Goal: Information Seeking & Learning: Learn about a topic

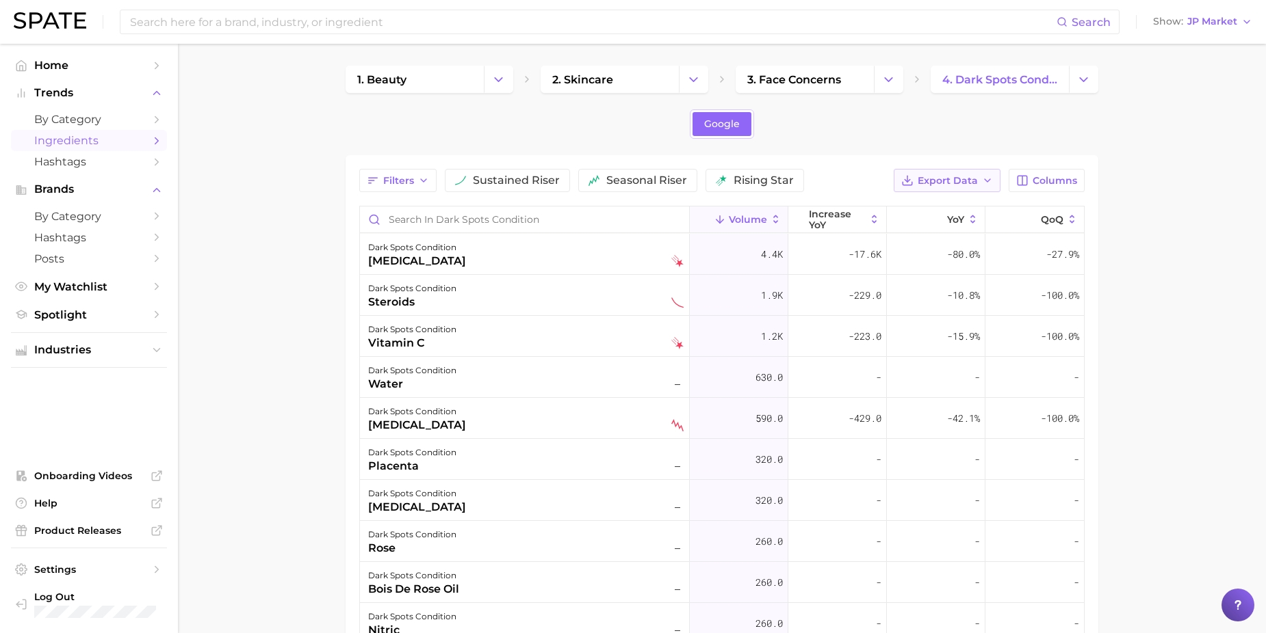
click at [975, 185] on span "Export Data" at bounding box center [947, 181] width 60 height 12
click at [1198, 164] on main "1. beauty 2. skincare 3. face concerns 4. dark spots condition Google Filters s…" at bounding box center [722, 483] width 1088 height 878
click at [1242, 291] on main "1. beauty 2. skincare 3. face concerns 4. dark spots condition Google Filters s…" at bounding box center [722, 483] width 1088 height 878
click at [802, 120] on div "Google" at bounding box center [721, 123] width 753 height 29
click at [1071, 72] on button "Change Category" at bounding box center [1083, 79] width 29 height 27
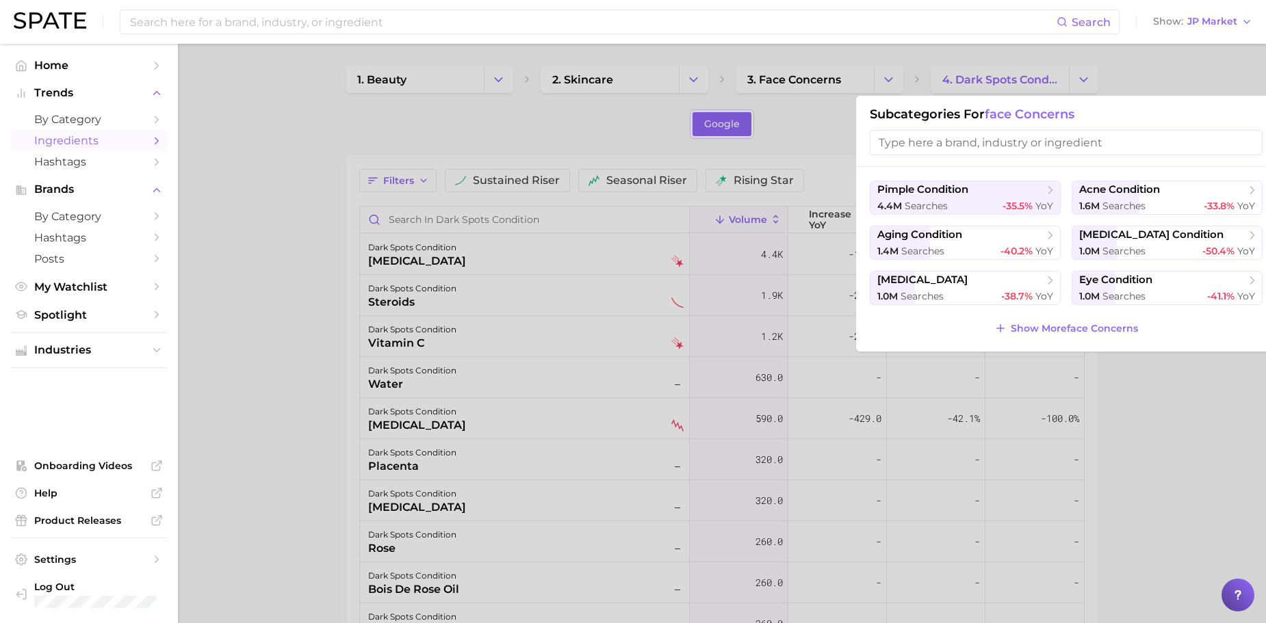
click at [795, 81] on div at bounding box center [633, 311] width 1266 height 623
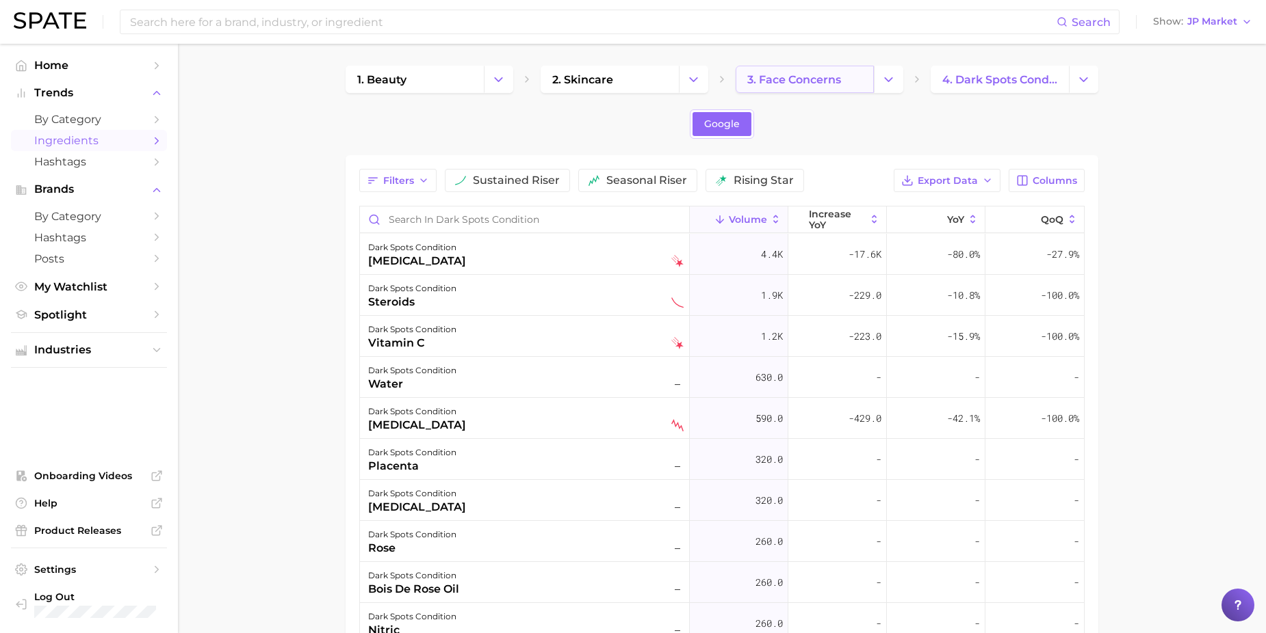
click at [792, 78] on span "3. face concerns" at bounding box center [794, 79] width 94 height 13
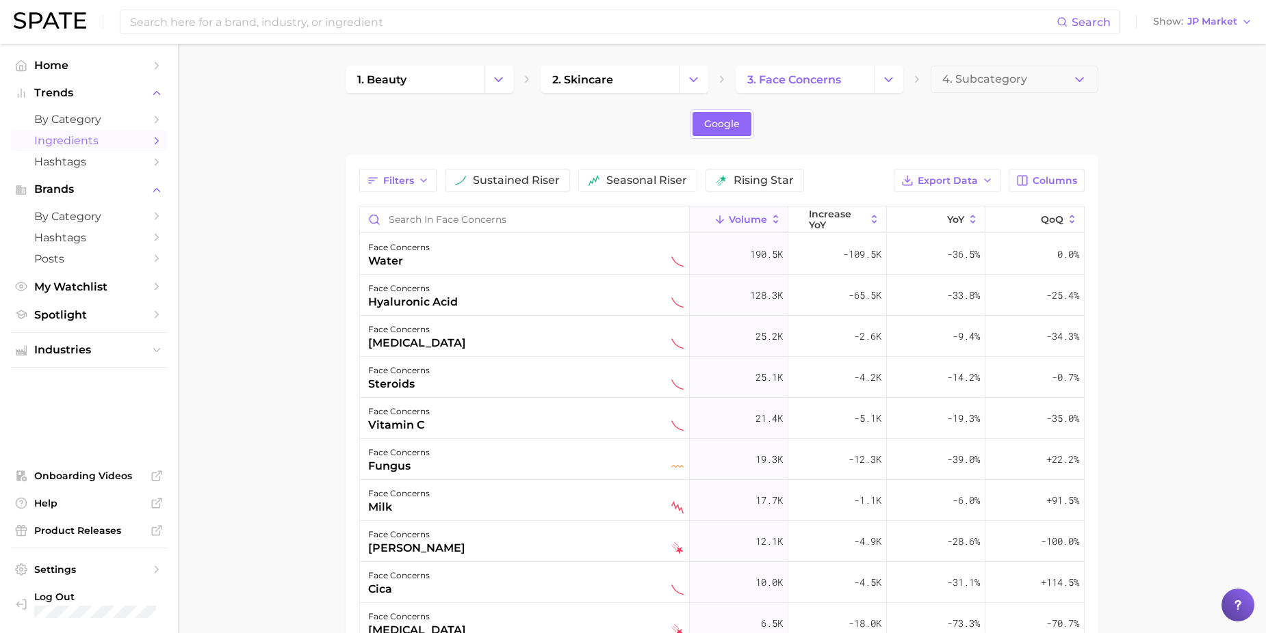
click at [80, 142] on span "Ingredients" at bounding box center [88, 140] width 109 height 13
click at [749, 113] on link "Google" at bounding box center [721, 124] width 59 height 24
click at [57, 42] on div "Search Show JP Market" at bounding box center [633, 22] width 1238 height 44
click at [47, 20] on img at bounding box center [50, 20] width 73 height 16
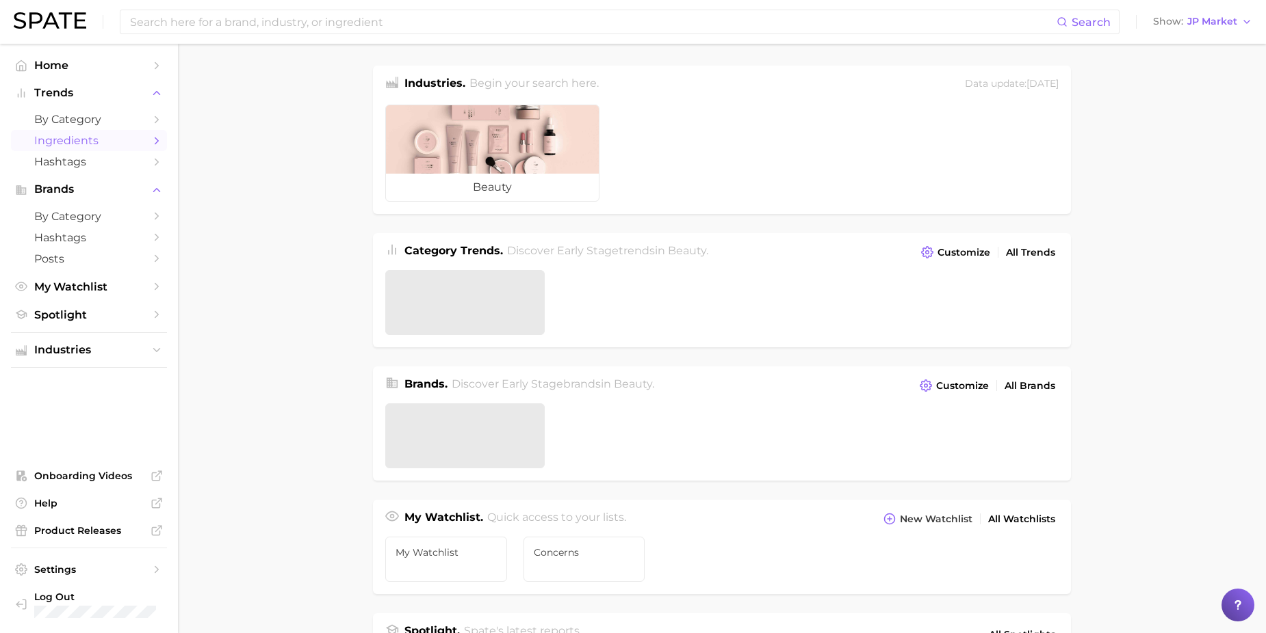
click at [66, 135] on span "Ingredients" at bounding box center [88, 140] width 109 height 13
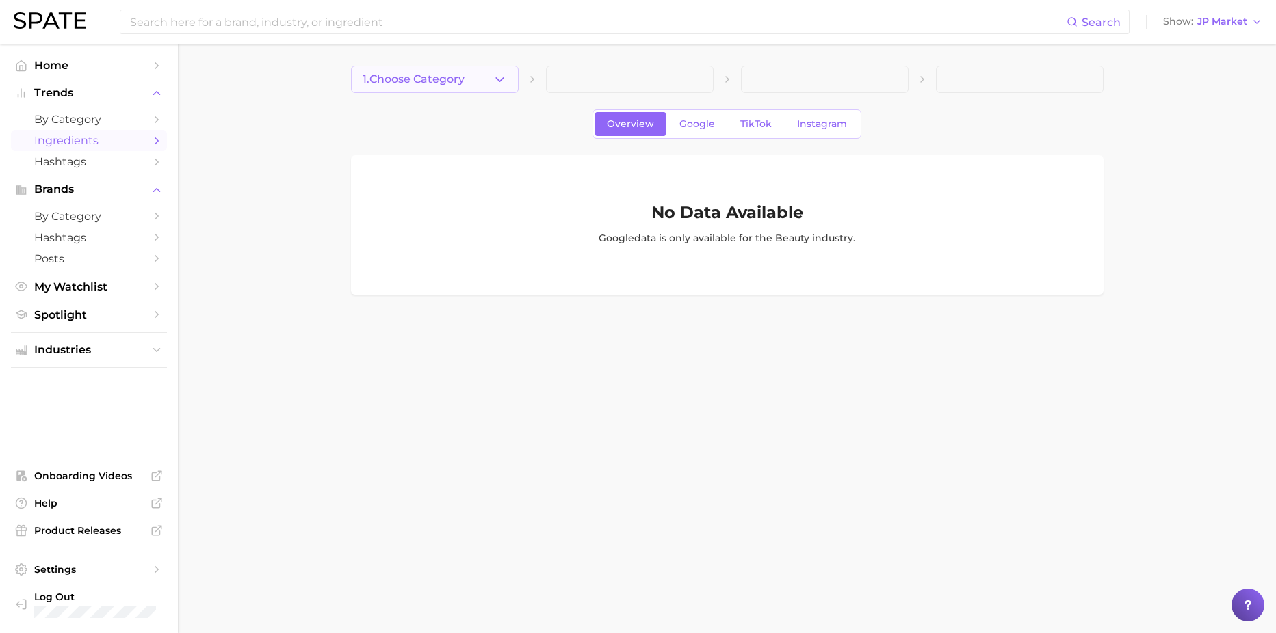
click at [497, 77] on icon "button" at bounding box center [500, 80] width 14 height 14
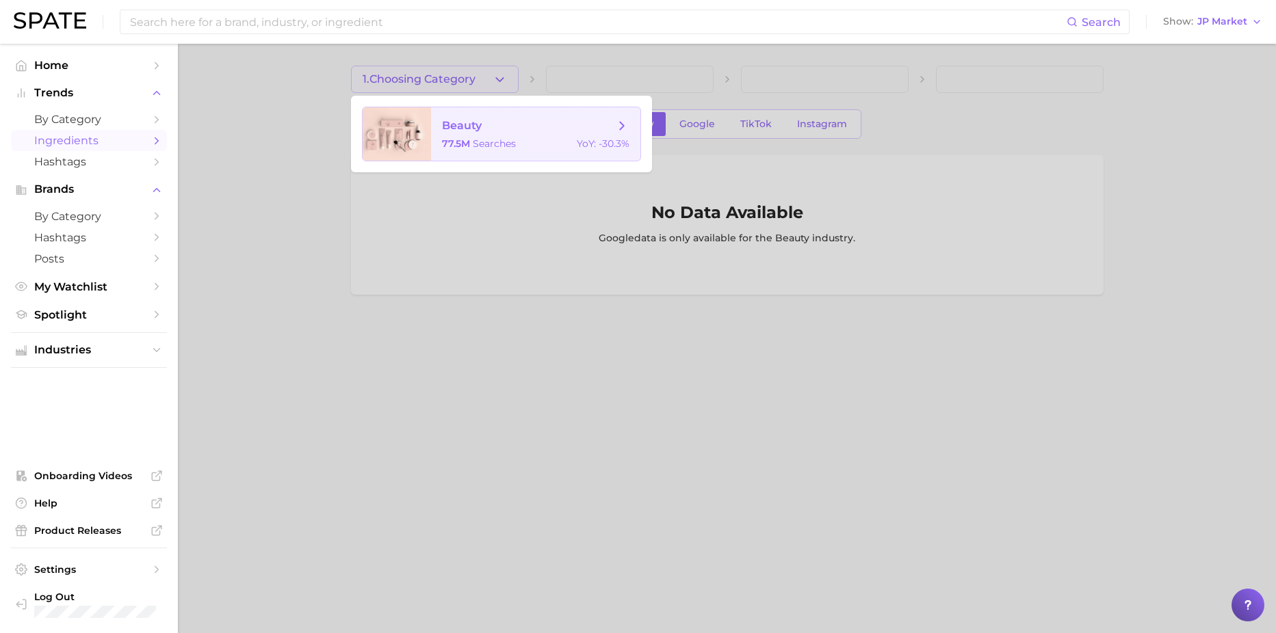
click at [472, 125] on span "beauty" at bounding box center [462, 125] width 40 height 13
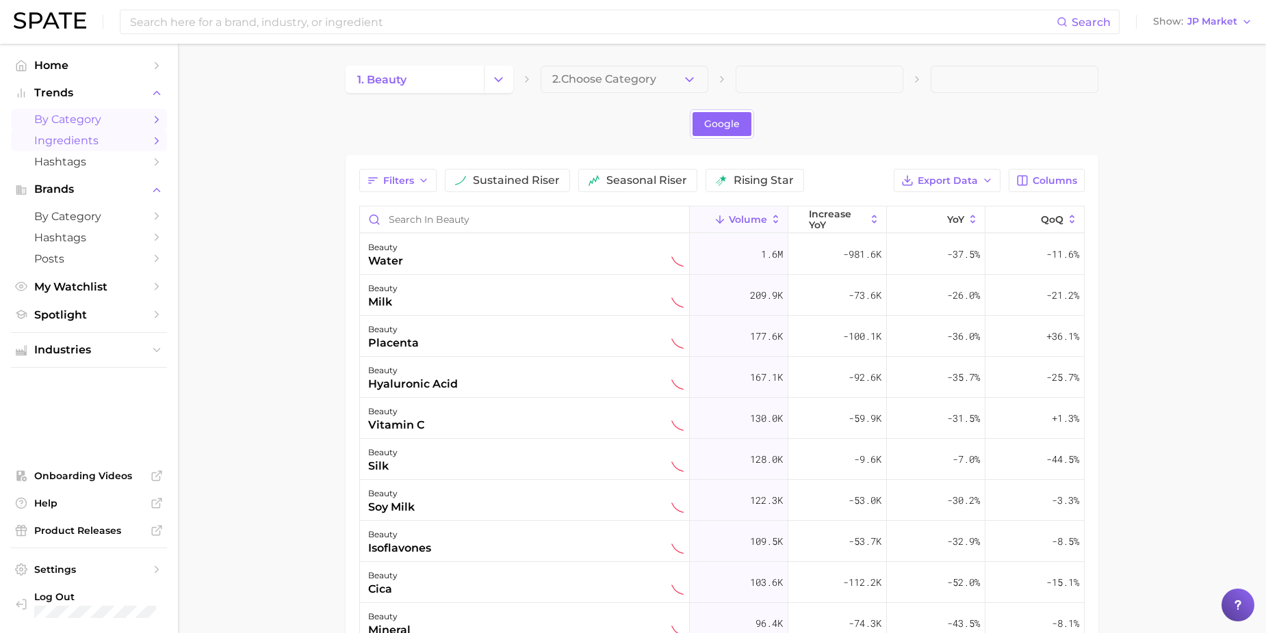
click at [64, 126] on span "by Category" at bounding box center [88, 119] width 109 height 13
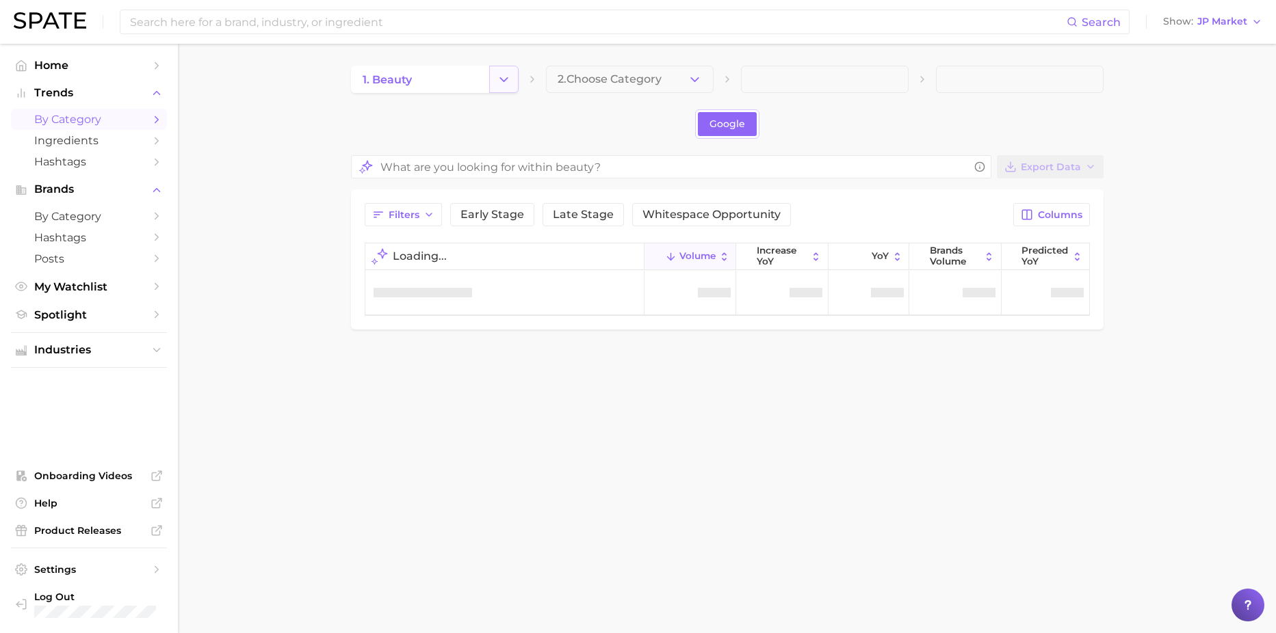
click at [515, 79] on button "Change Category" at bounding box center [503, 79] width 29 height 27
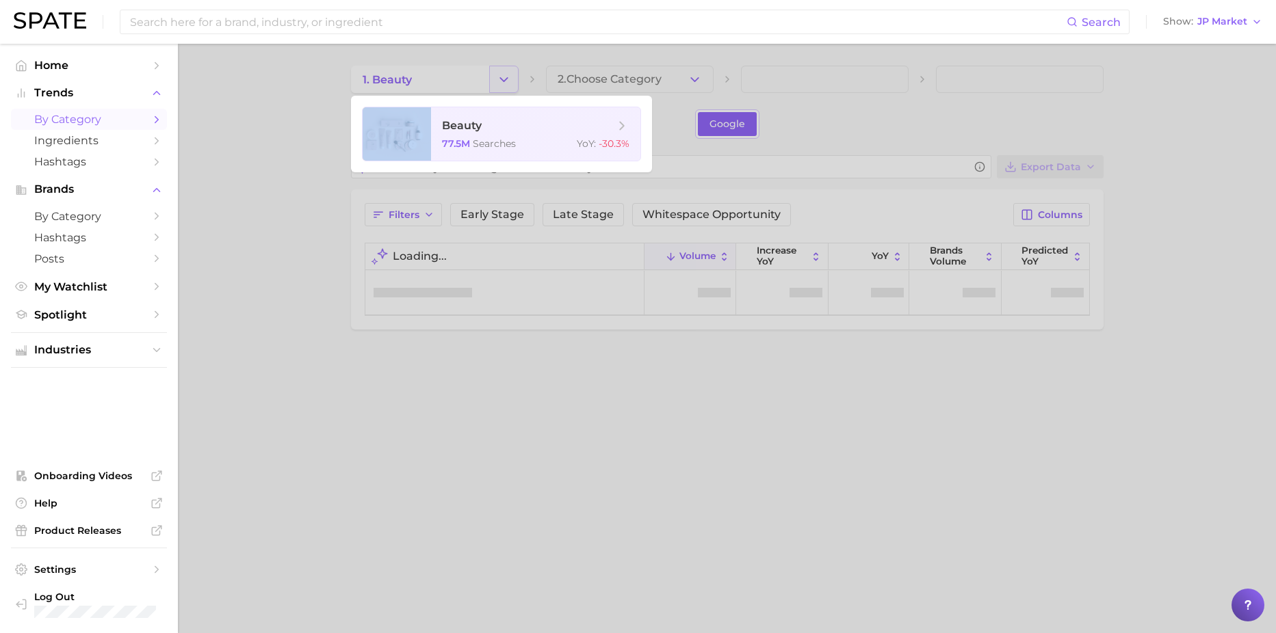
click at [515, 79] on div at bounding box center [638, 316] width 1276 height 633
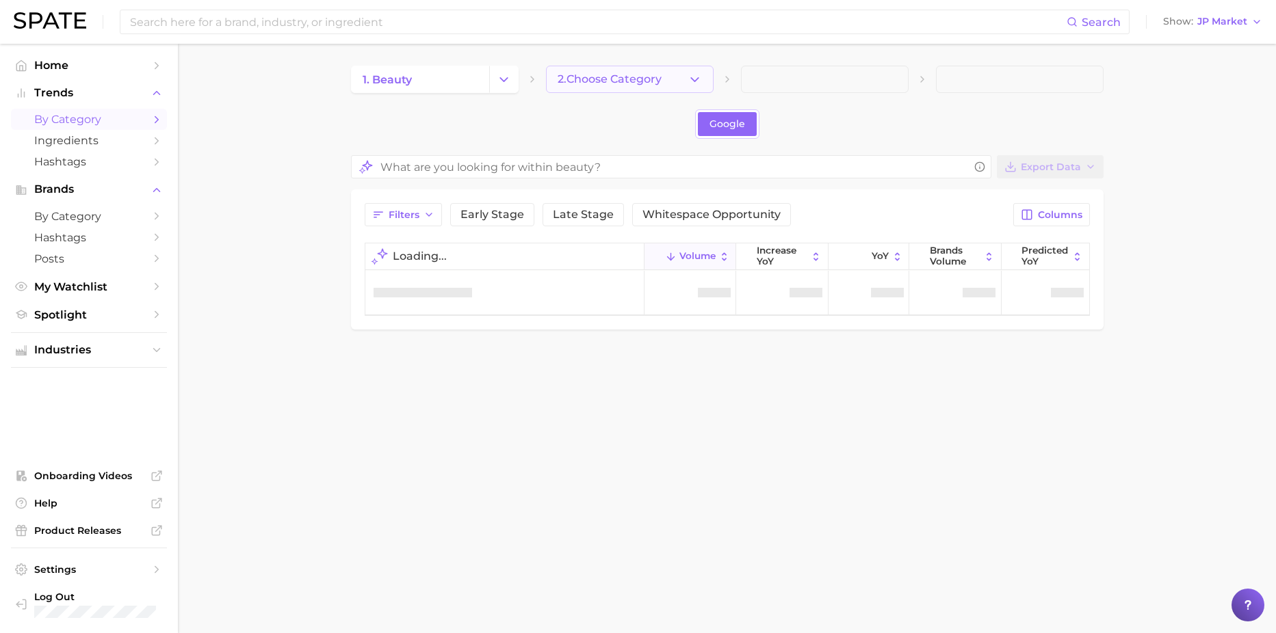
click at [693, 77] on icon "button" at bounding box center [695, 80] width 14 height 14
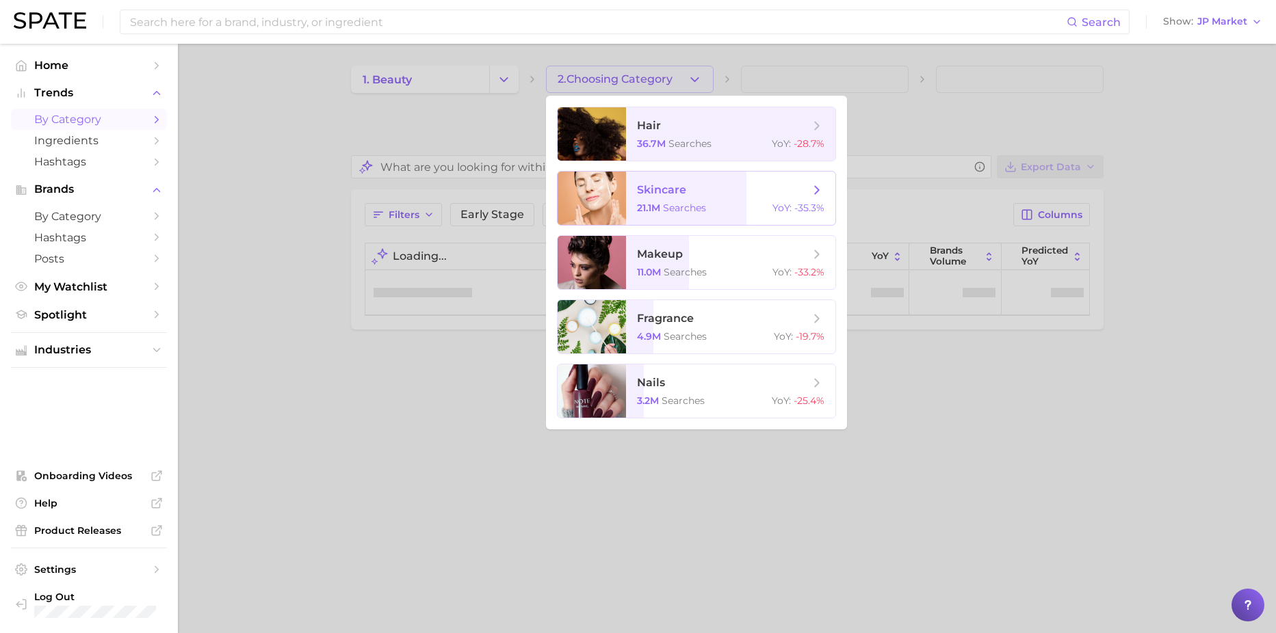
click at [665, 200] on span "skincare 21.1m searches YoY : -35.3%" at bounding box center [730, 198] width 209 height 53
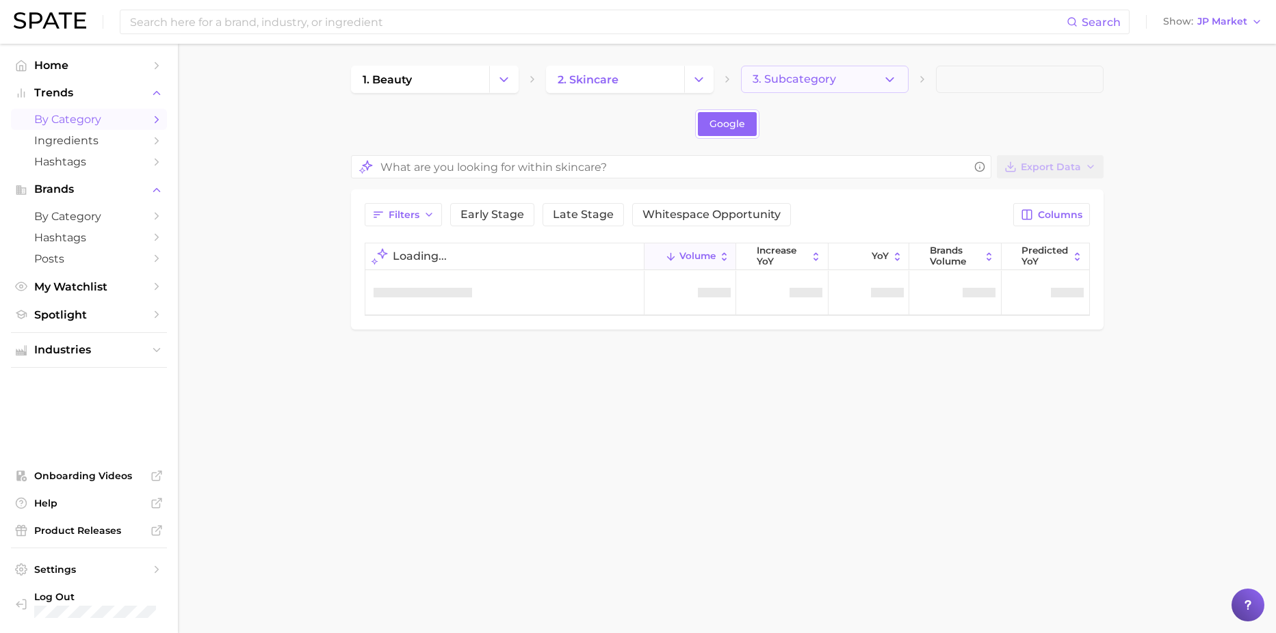
click at [894, 79] on icon "button" at bounding box center [890, 80] width 14 height 14
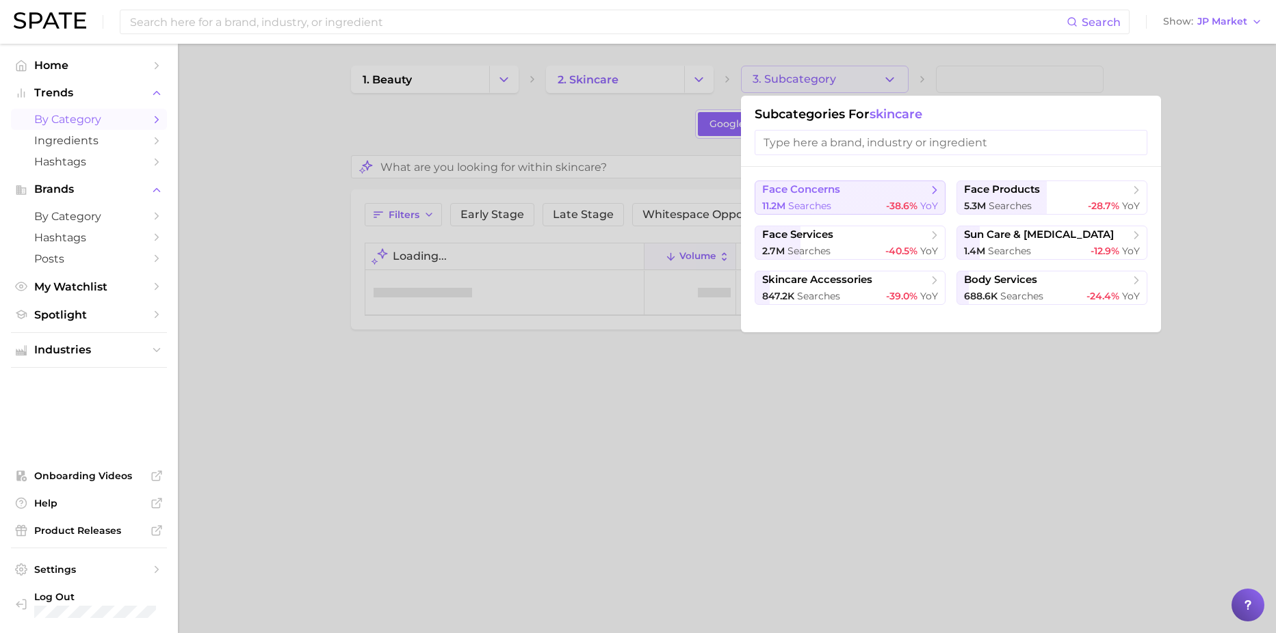
click at [884, 203] on div "11.2m searches -38.6% YoY" at bounding box center [850, 206] width 176 height 13
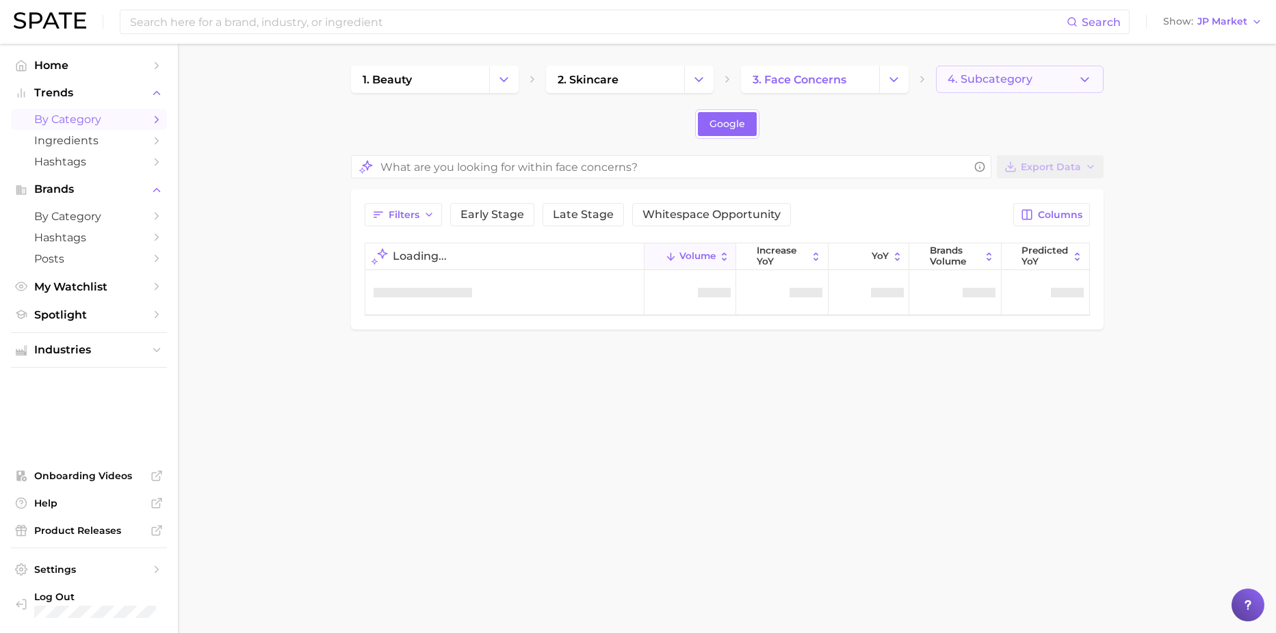
click at [1090, 82] on icon "button" at bounding box center [1084, 80] width 14 height 14
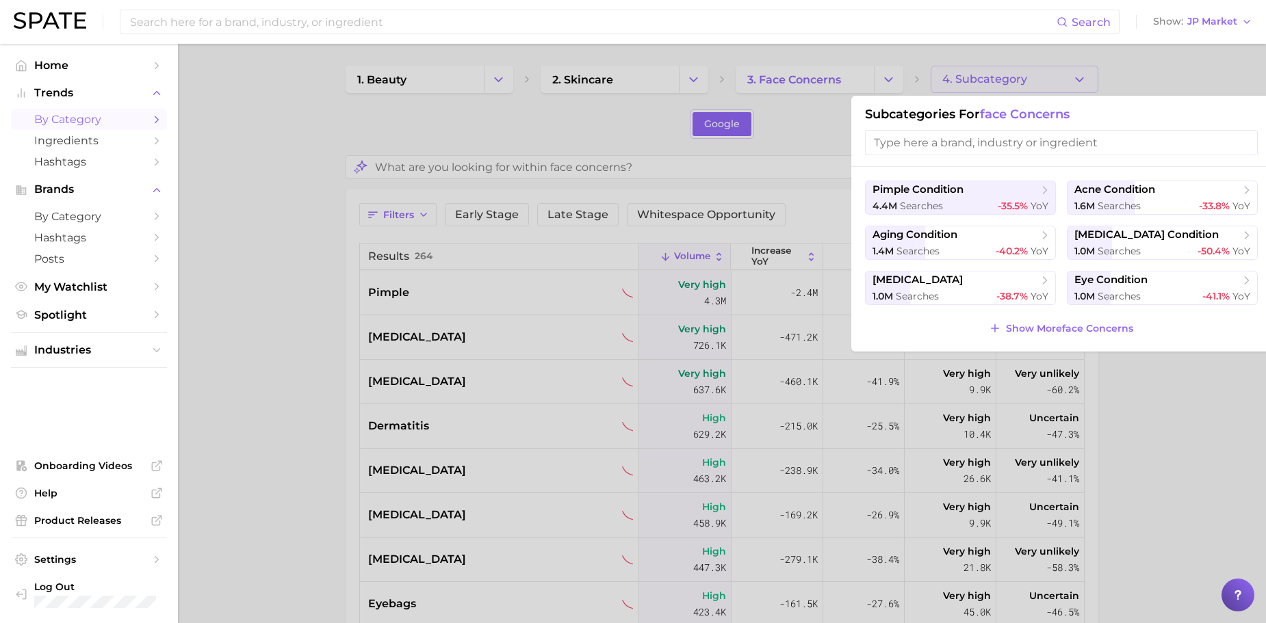
click at [1063, 317] on div "pimple condition 4.4m searches -35.5% YoY acne condition 1.6m searches -33.8% Y…" at bounding box center [1061, 259] width 420 height 185
click at [1064, 332] on span "Show More face concerns" at bounding box center [1069, 329] width 127 height 12
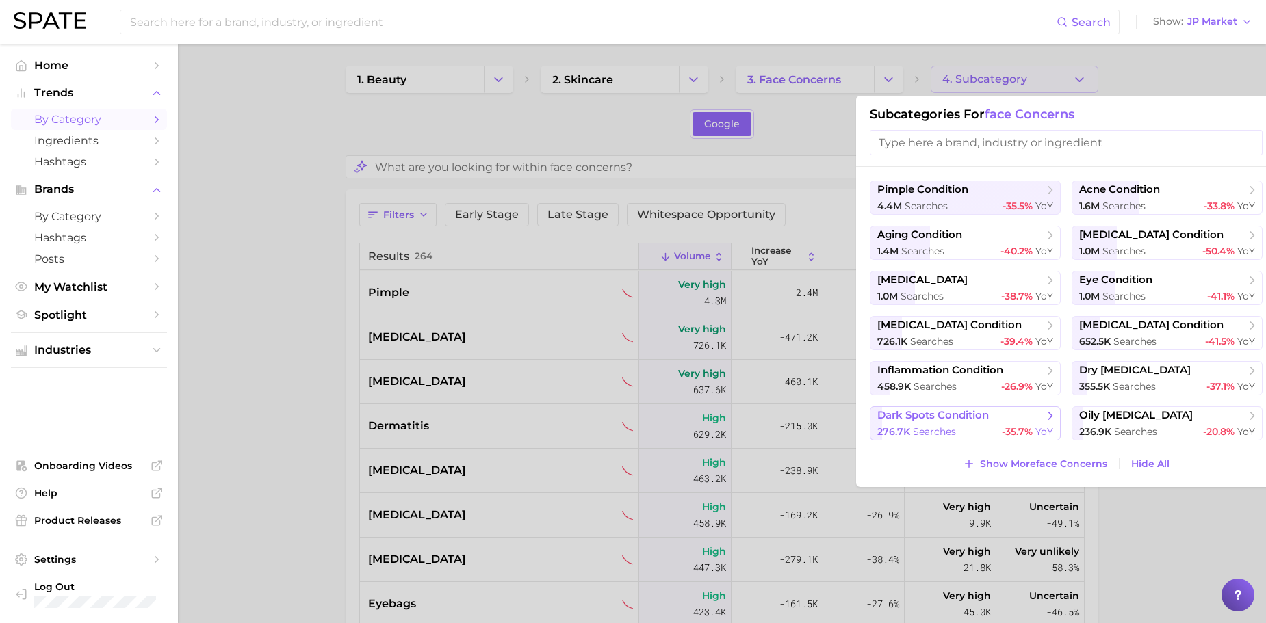
click at [954, 429] on span "searches" at bounding box center [934, 432] width 43 height 12
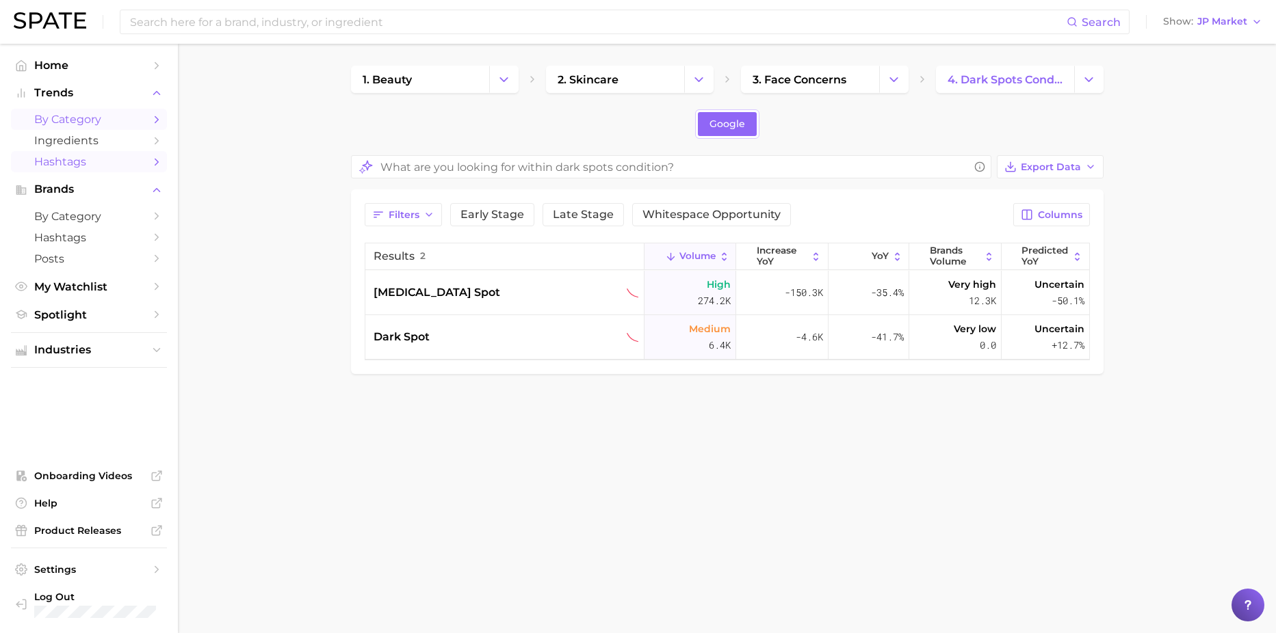
click at [64, 164] on span "Hashtags" at bounding box center [88, 161] width 109 height 13
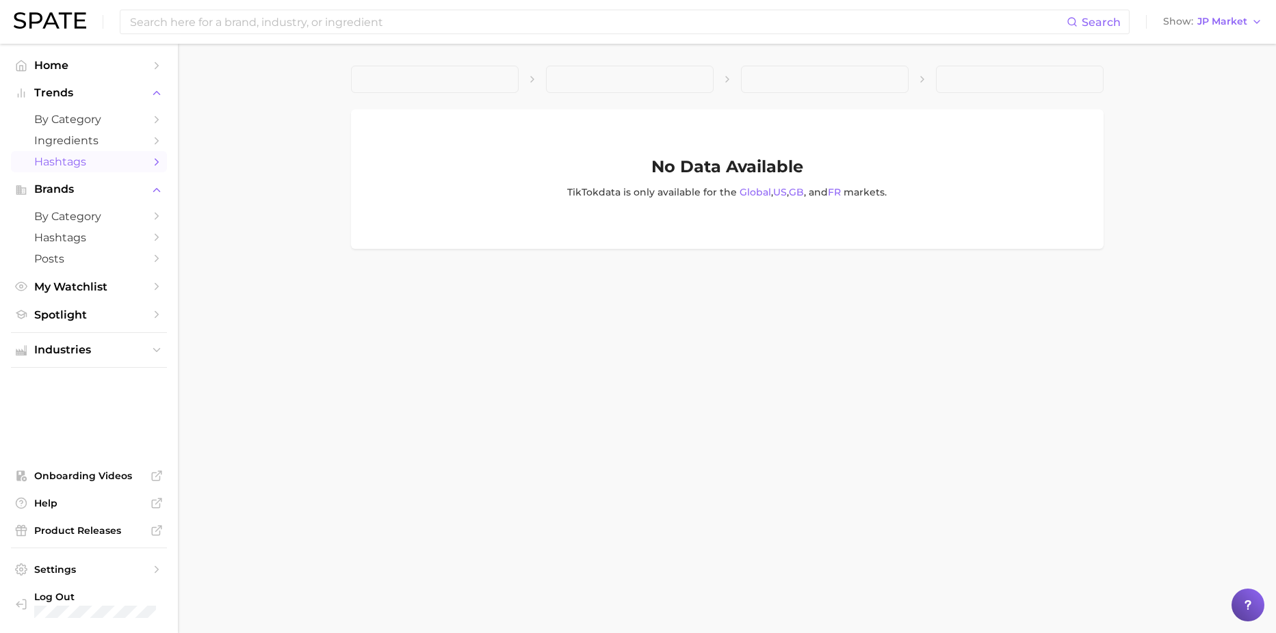
click at [162, 170] on link "Hashtags" at bounding box center [89, 161] width 156 height 21
click at [94, 168] on span "Hashtags" at bounding box center [88, 161] width 109 height 13
click at [90, 140] on span "Ingredients" at bounding box center [88, 140] width 109 height 13
